Goal: Transaction & Acquisition: Obtain resource

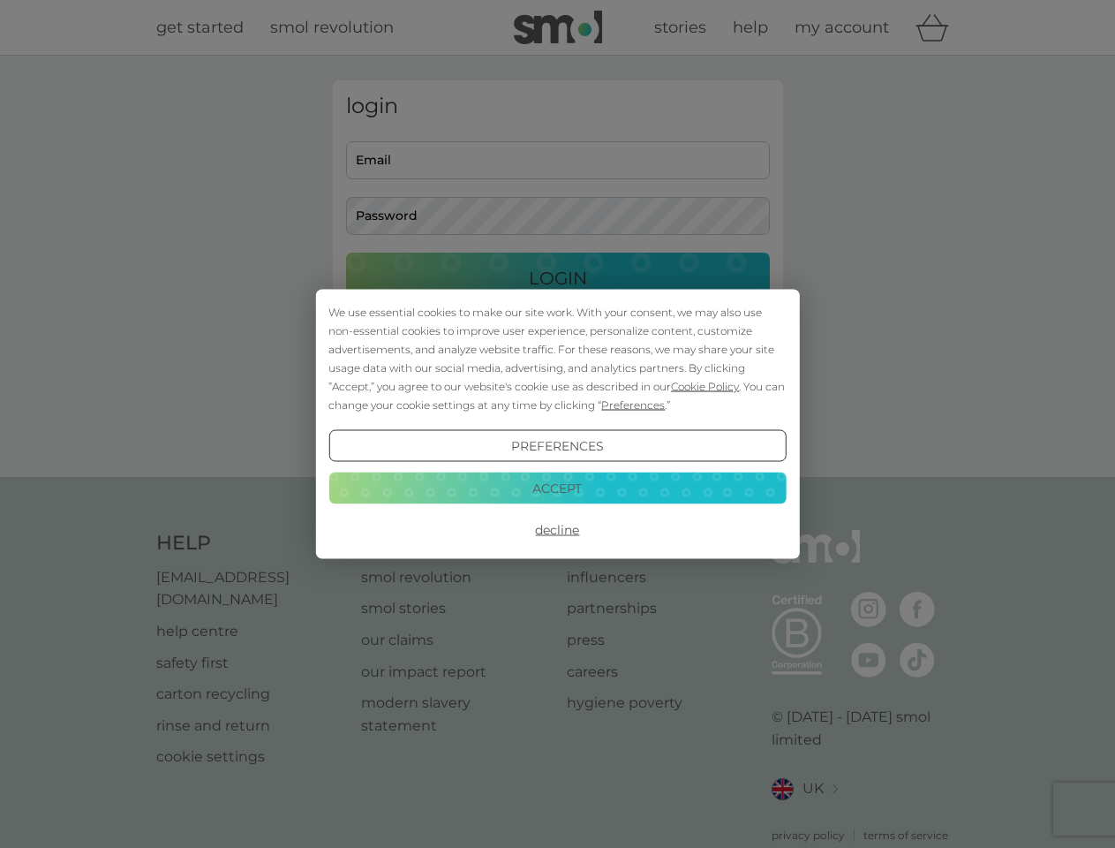
click at [706, 386] on span "Cookie Policy" at bounding box center [705, 386] width 68 height 13
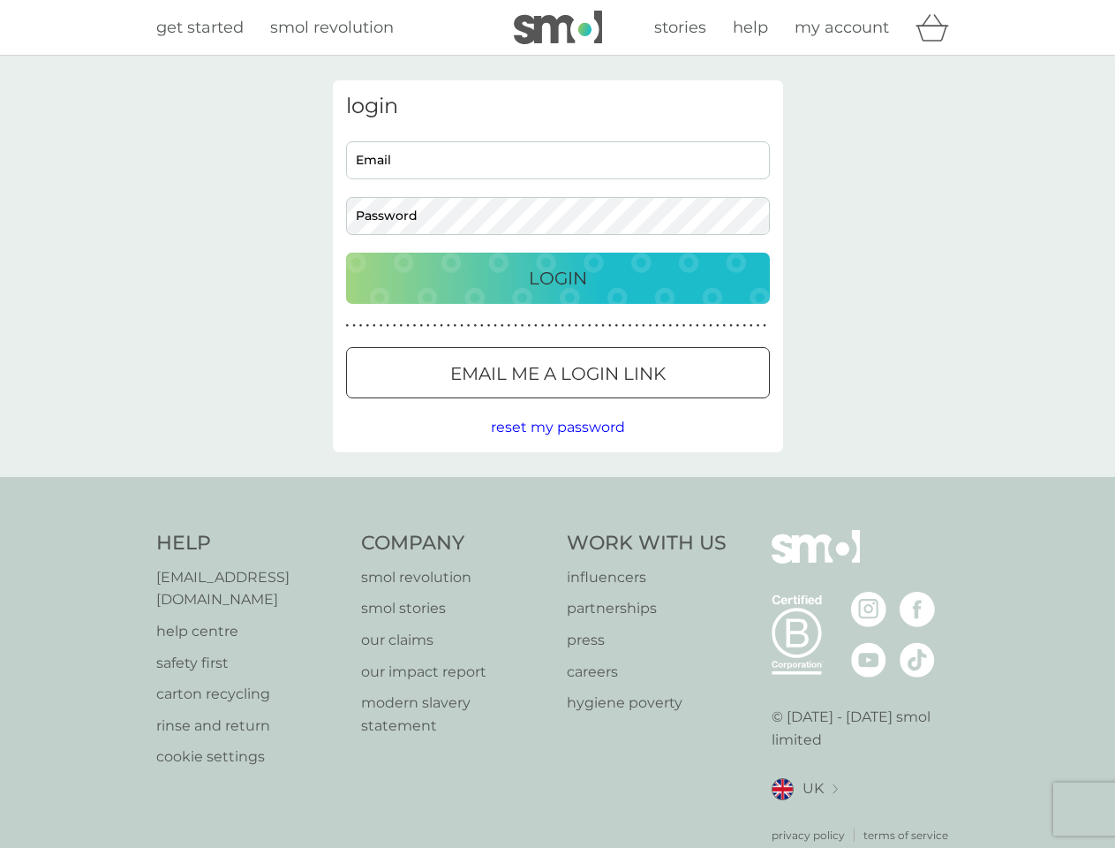
click at [631, 404] on div "login Email Password Login ● ● ● ● ● ● ● ● ● ● ● ● ● ● ● ● ● ● ● ● ● ● ● ● ● ● …" at bounding box center [558, 266] width 450 height 372
click at [557, 446] on div "login Email Password Login ● ● ● ● ● ● ● ● ● ● ● ● ● ● ● ● ● ● ● ● ● ● ● ● ● ● …" at bounding box center [558, 266] width 450 height 372
click at [557, 530] on div "Help [EMAIL_ADDRESS][DOMAIN_NAME] help centre safety first carton recycling rin…" at bounding box center [558, 687] width 804 height 314
click at [557, 487] on div "Help [EMAIL_ADDRESS][DOMAIN_NAME] help centre safety first carton recycling rin…" at bounding box center [557, 686] width 1115 height 419
